Goal: Information Seeking & Learning: Find specific fact

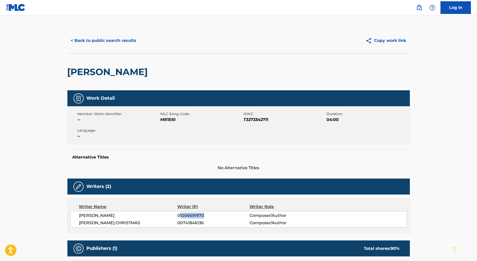
click at [87, 39] on button "< Back to public search results" at bounding box center [103, 40] width 73 height 13
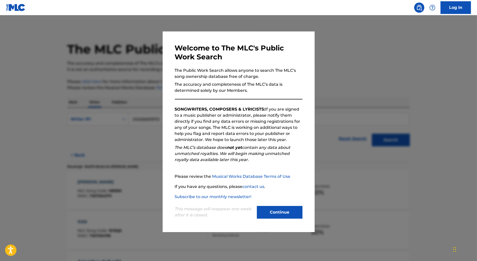
click at [138, 82] on div at bounding box center [238, 145] width 477 height 261
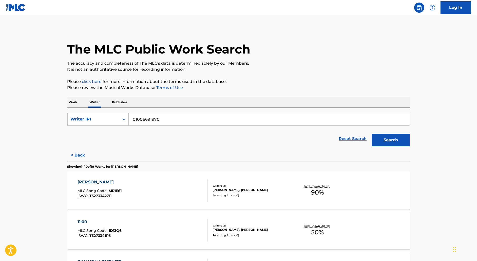
click at [69, 101] on p "Work" at bounding box center [73, 102] width 12 height 11
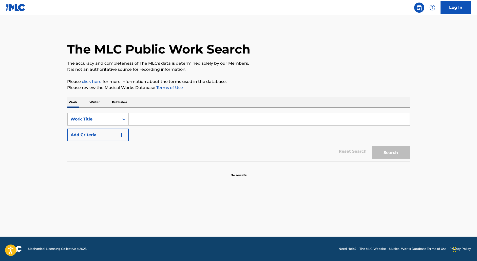
click at [143, 117] on input "Search Form" at bounding box center [269, 119] width 281 height 12
paste input "SOMEONE ELSE"
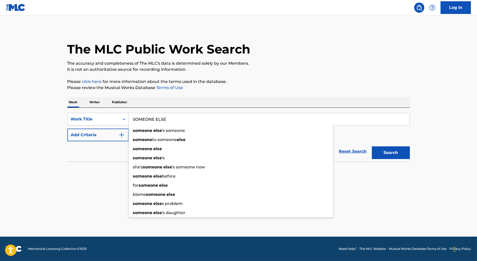
type input "SOMEONE ELSE"
click at [108, 132] on button "Add Criteria" at bounding box center [97, 134] width 61 height 13
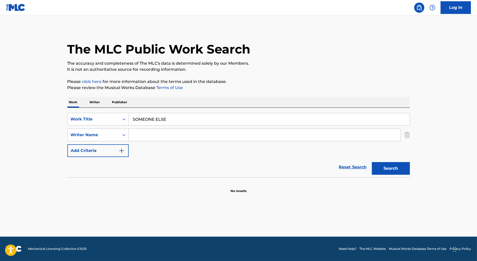
click at [146, 135] on input "Search Form" at bounding box center [265, 135] width 272 height 12
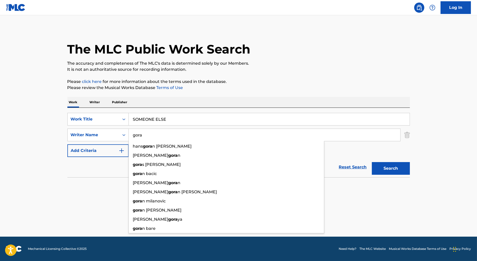
type input "gora"
click at [372, 162] on button "Search" at bounding box center [391, 168] width 38 height 13
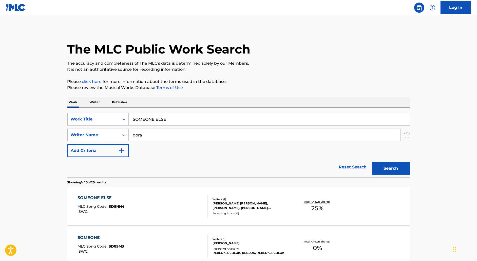
click at [163, 198] on div "SOMEONE ELSE MLC Song Code : SD8NH4 ISWC :" at bounding box center [143, 206] width 130 height 23
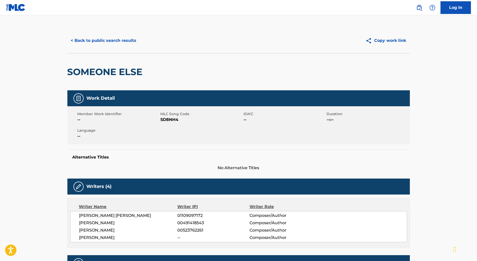
click at [84, 40] on button "< Back to public search results" at bounding box center [103, 40] width 73 height 13
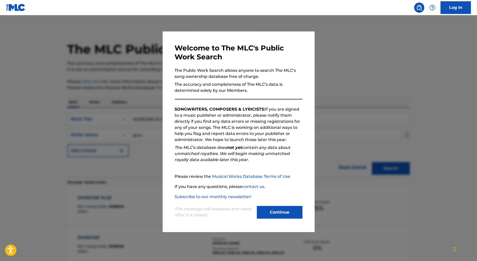
click at [164, 131] on div "Welcome to The MLC's Public Work Search The Public Work Search allows anyone to…" at bounding box center [239, 131] width 152 height 200
click at [140, 133] on div at bounding box center [238, 145] width 477 height 261
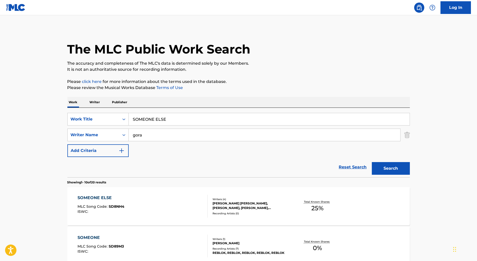
click at [137, 136] on input "gora" at bounding box center [265, 135] width 272 height 12
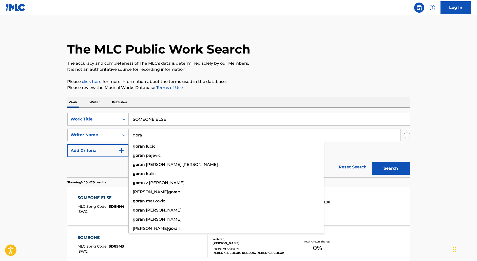
click at [137, 136] on input "gora" at bounding box center [265, 135] width 272 height 12
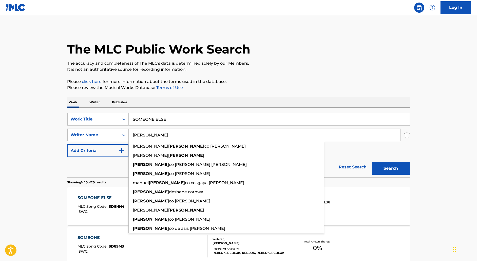
click at [372, 162] on button "Search" at bounding box center [391, 168] width 38 height 13
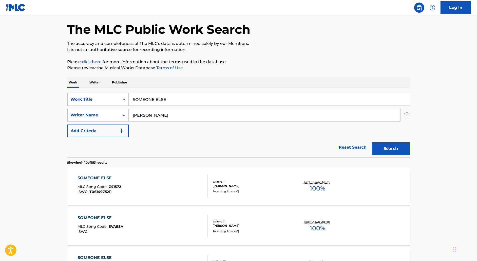
scroll to position [22, 0]
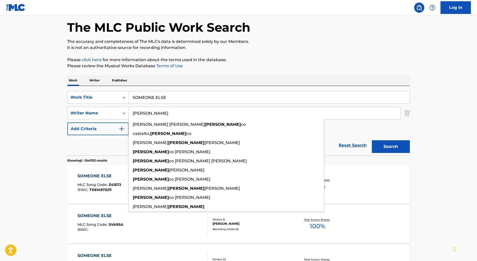
click at [141, 111] on input "[PERSON_NAME]" at bounding box center [265, 113] width 272 height 12
paste input "[PERSON_NAME]"
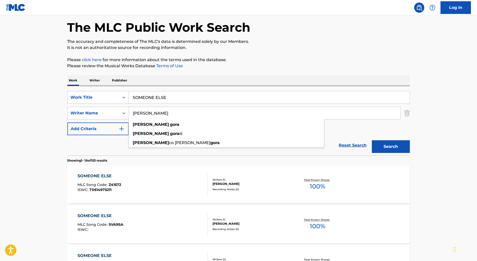
type input "[PERSON_NAME]"
click at [372, 140] on button "Search" at bounding box center [391, 146] width 38 height 13
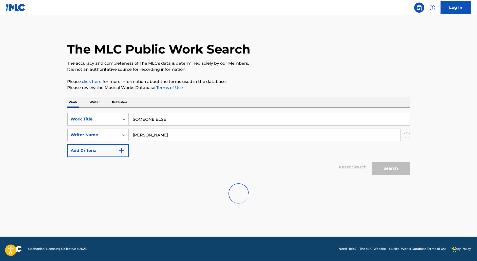
scroll to position [0, 0]
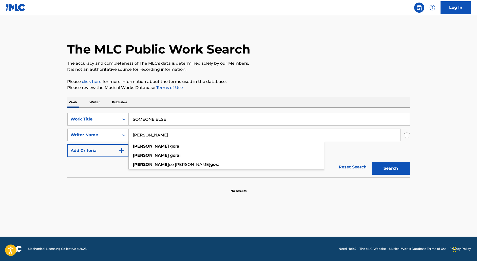
click at [161, 119] on input "SOMEONE ELSE" at bounding box center [269, 119] width 281 height 12
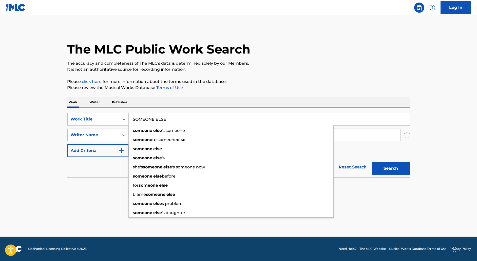
click at [161, 119] on input "SOMEONE ELSE" at bounding box center [269, 119] width 281 height 12
paste input "FIRST TIME THING"
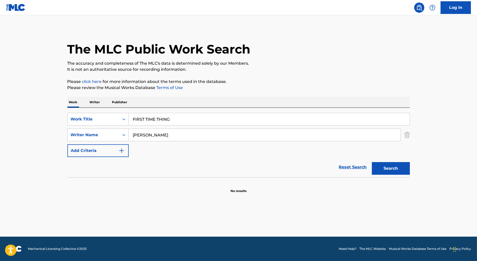
type input "FIRST TIME THING"
click at [155, 133] on input "[PERSON_NAME]" at bounding box center [265, 135] width 272 height 12
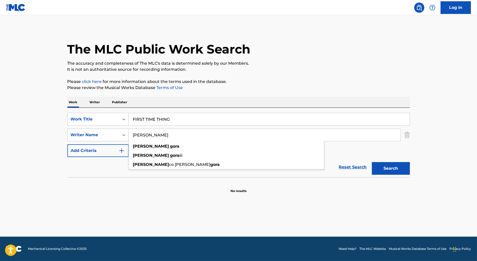
click at [155, 133] on input "[PERSON_NAME]" at bounding box center [265, 135] width 272 height 12
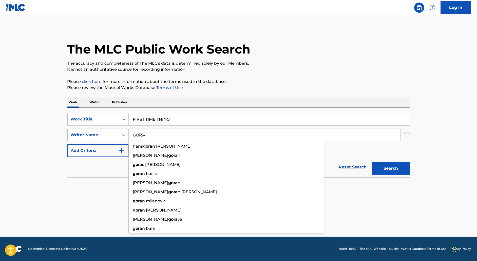
click at [372, 162] on button "Search" at bounding box center [391, 168] width 38 height 13
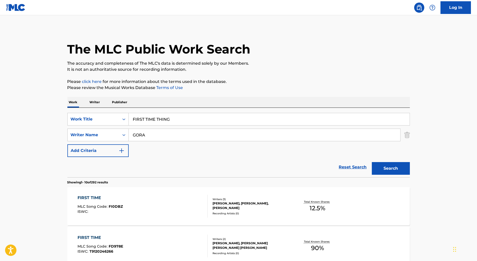
click at [136, 133] on input "GORA" at bounding box center [265, 135] width 272 height 12
type input "[PERSON_NAME]"
click at [372, 162] on button "Search" at bounding box center [391, 168] width 38 height 13
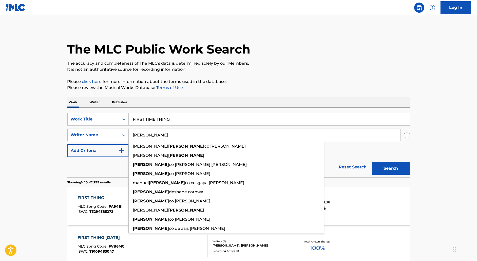
click at [96, 104] on p "Writer" at bounding box center [94, 102] width 13 height 11
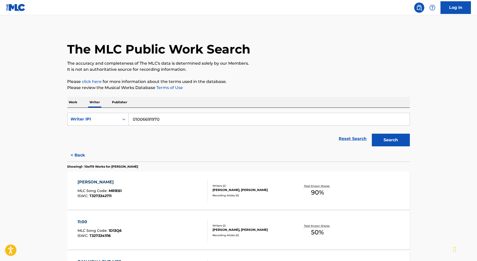
click at [151, 121] on input "01006691970" at bounding box center [269, 119] width 281 height 12
paste input "859233214"
click at [372, 133] on button "Search" at bounding box center [391, 139] width 38 height 13
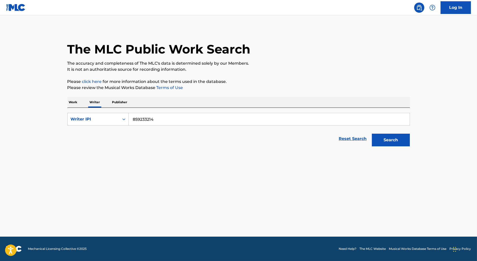
click at [134, 120] on input "859233214" at bounding box center [269, 119] width 281 height 12
click at [372, 133] on button "Search" at bounding box center [391, 139] width 38 height 13
type input "00859233214"
click at [372, 133] on button "Search" at bounding box center [391, 139] width 38 height 13
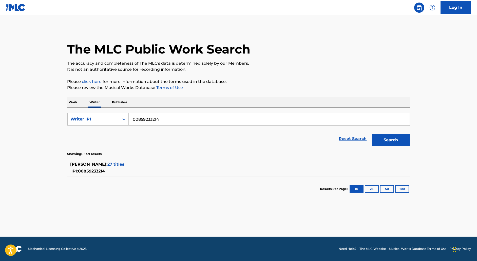
click at [115, 164] on span "27 titles" at bounding box center [116, 164] width 17 height 5
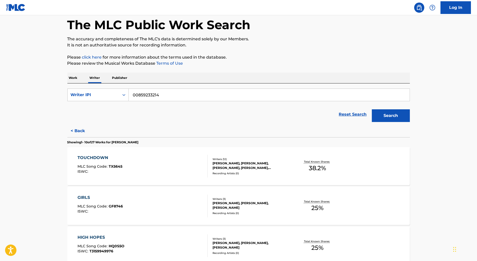
scroll to position [26, 0]
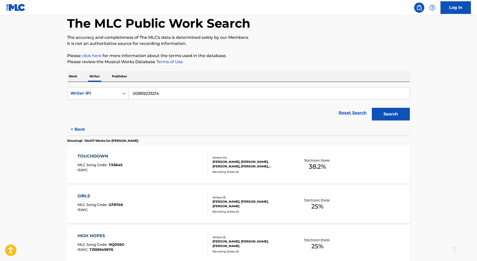
click at [108, 160] on div "TOUCHDOWN MLC Song Code : TX5645 ISWC :" at bounding box center [100, 164] width 45 height 23
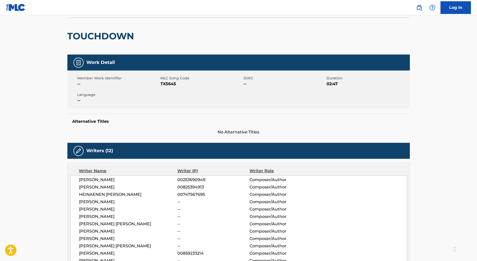
scroll to position [87, 0]
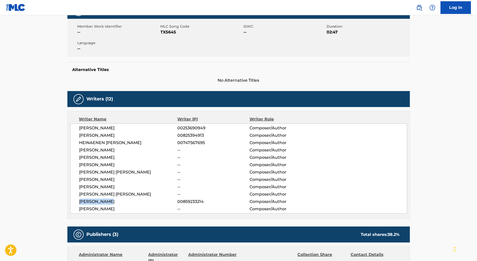
drag, startPoint x: 116, startPoint y: 201, endPoint x: 77, endPoint y: 201, distance: 38.8
click at [77, 201] on div "[PERSON_NAME] 00253690949 Composer/Author [PERSON_NAME] 00825394913 Composer/Au…" at bounding box center [238, 168] width 337 height 90
copy span "[PERSON_NAME]"
drag, startPoint x: 183, startPoint y: 201, endPoint x: 222, endPoint y: 201, distance: 38.8
click at [222, 201] on span "00859233214" at bounding box center [213, 201] width 72 height 6
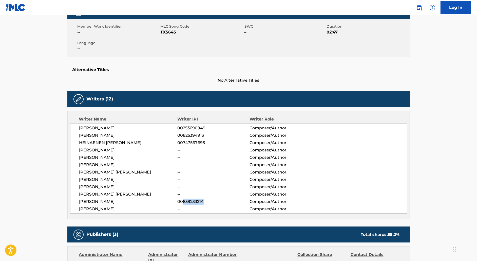
copy span "859233214"
